Goal: Information Seeking & Learning: Learn about a topic

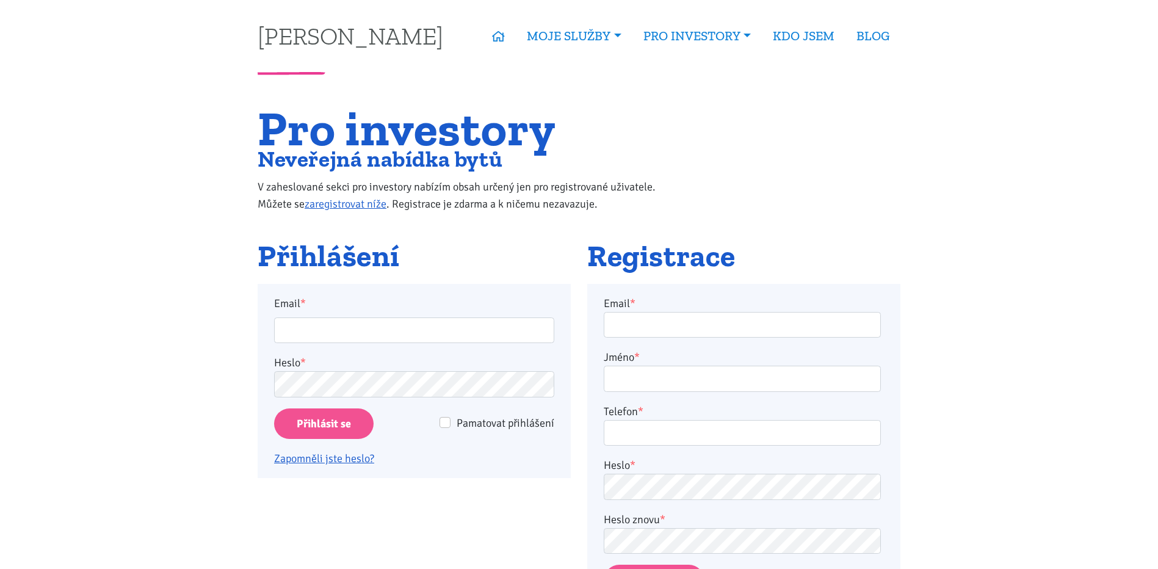
type input "jarek.palka@post.cz"
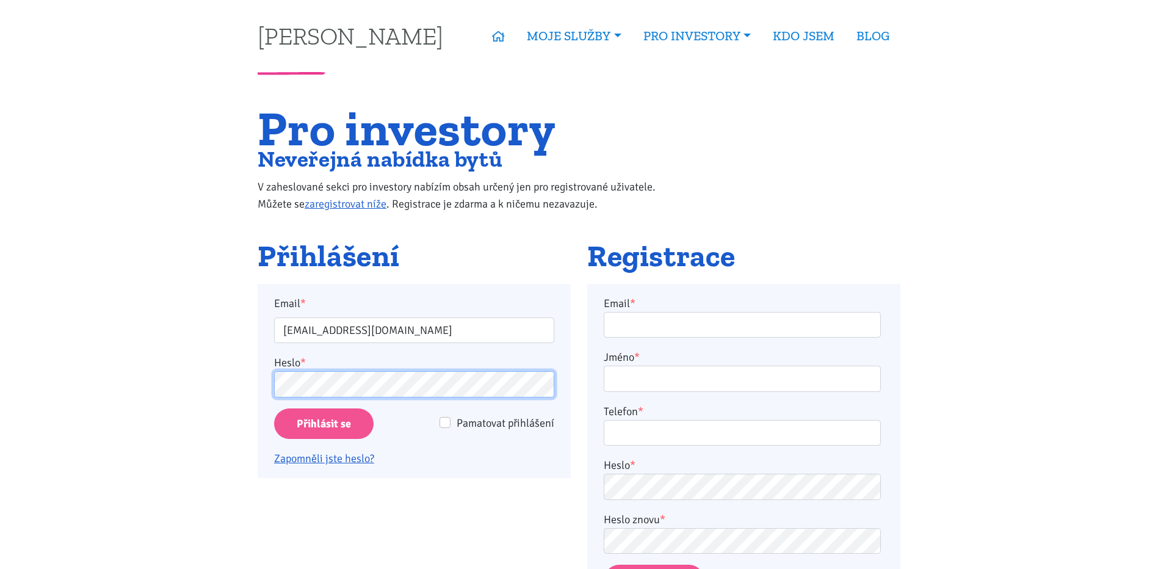
click at [274, 408] on input "Přihlásit se" at bounding box center [324, 423] width 100 height 31
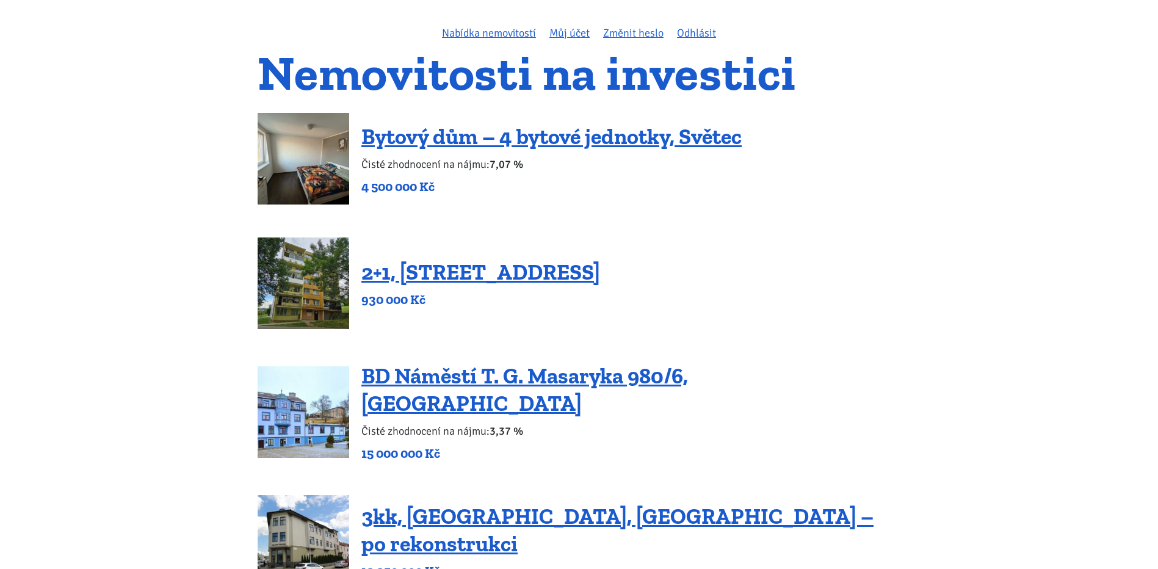
scroll to position [61, 0]
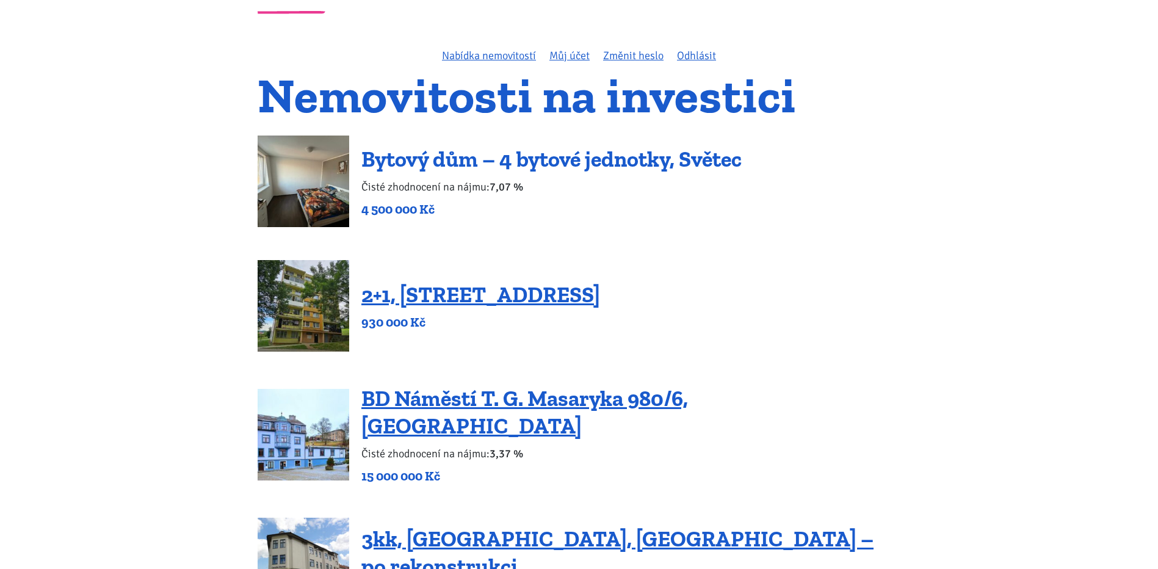
click at [447, 146] on link "Bytový dům – 4 bytové jednotky, Světec" at bounding box center [551, 159] width 380 height 26
click at [437, 156] on link "Bytový dům – 4 bytové jednotky, Světec" at bounding box center [551, 159] width 380 height 26
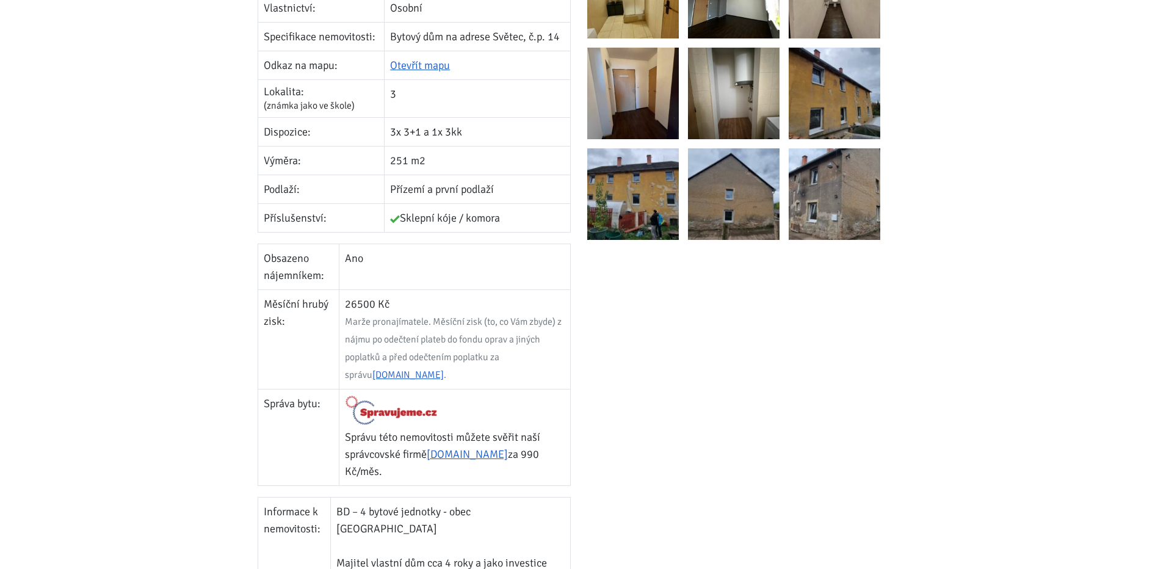
scroll to position [61, 0]
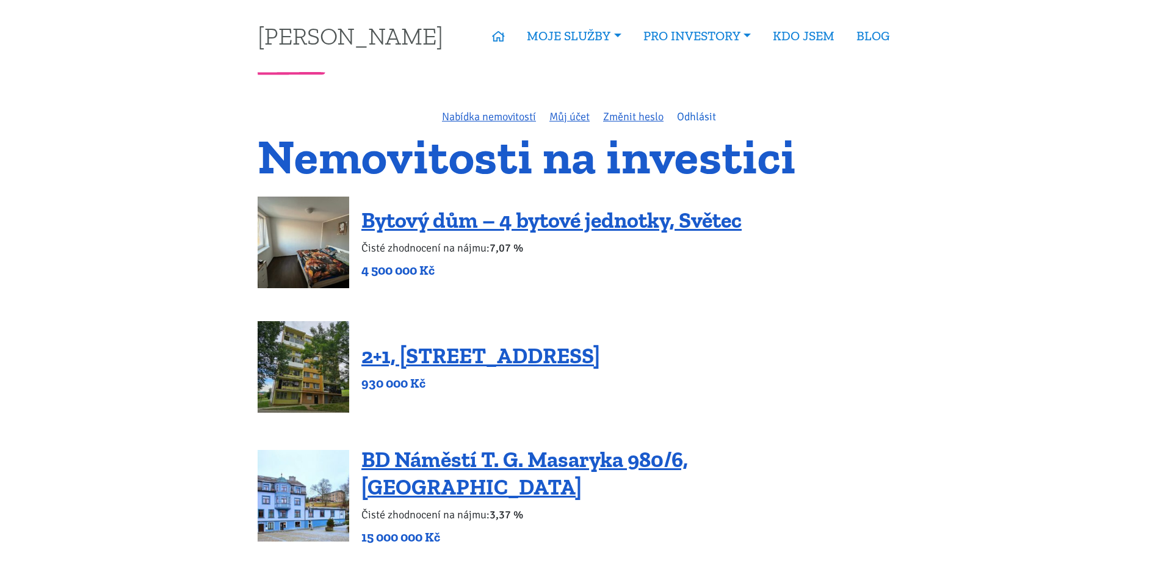
click at [703, 118] on link "Odhlásit" at bounding box center [696, 116] width 39 height 13
